Goal: Information Seeking & Learning: Learn about a topic

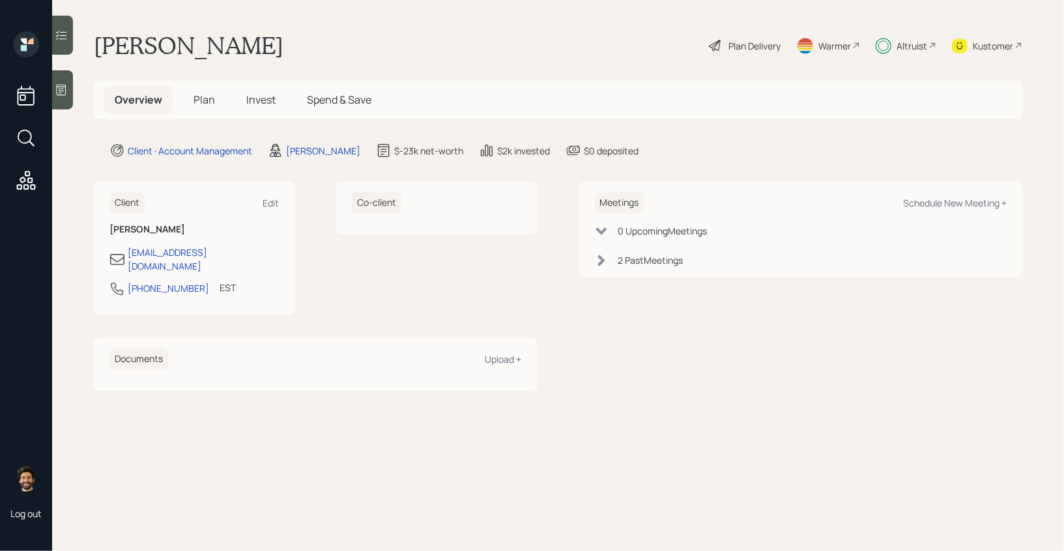
click at [252, 106] on span "Invest" at bounding box center [260, 99] width 29 height 14
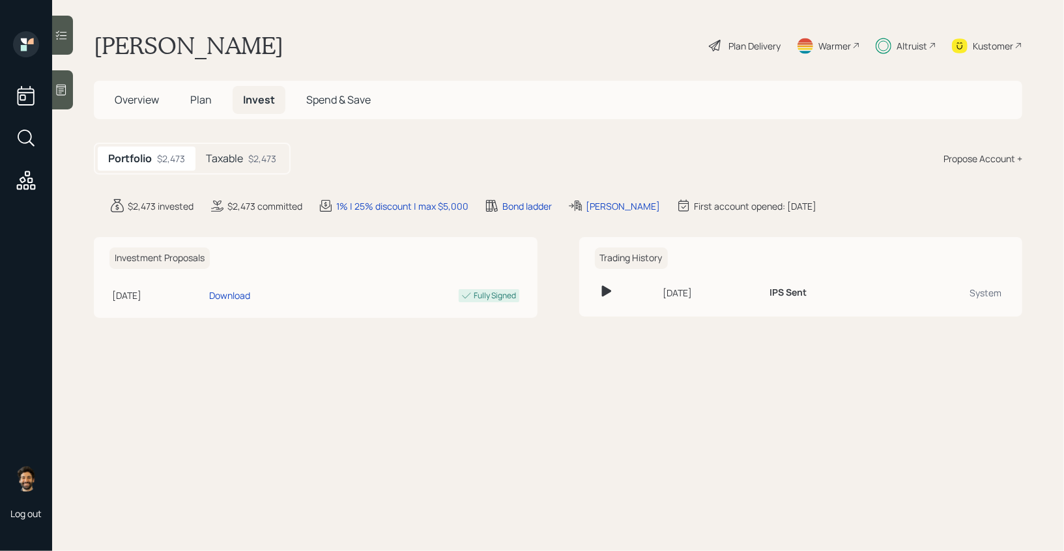
click at [235, 160] on h5 "Taxable" at bounding box center [224, 158] width 37 height 12
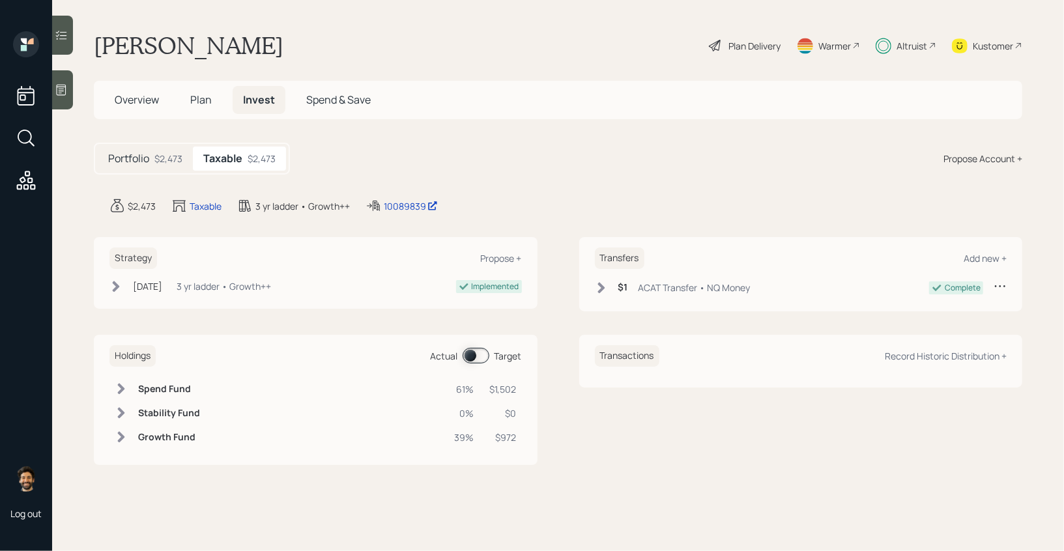
click at [905, 44] on div "Altruist" at bounding box center [911, 46] width 31 height 14
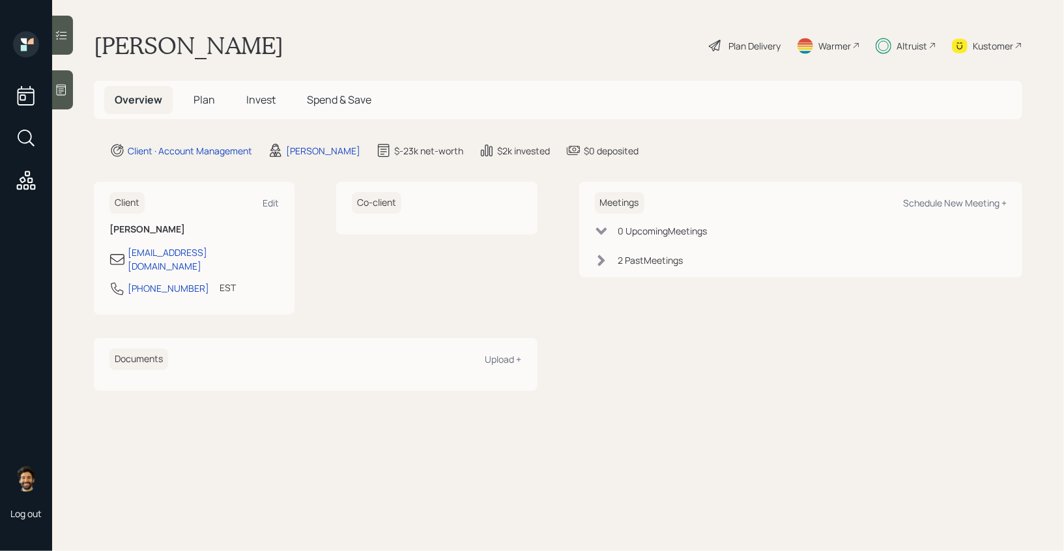
click at [886, 49] on 65 at bounding box center [884, 46] width 10 height 10
click at [894, 53] on div "Altruist" at bounding box center [905, 45] width 61 height 29
click at [264, 107] on h5 "Invest" at bounding box center [261, 100] width 50 height 28
